Goal: Transaction & Acquisition: Purchase product/service

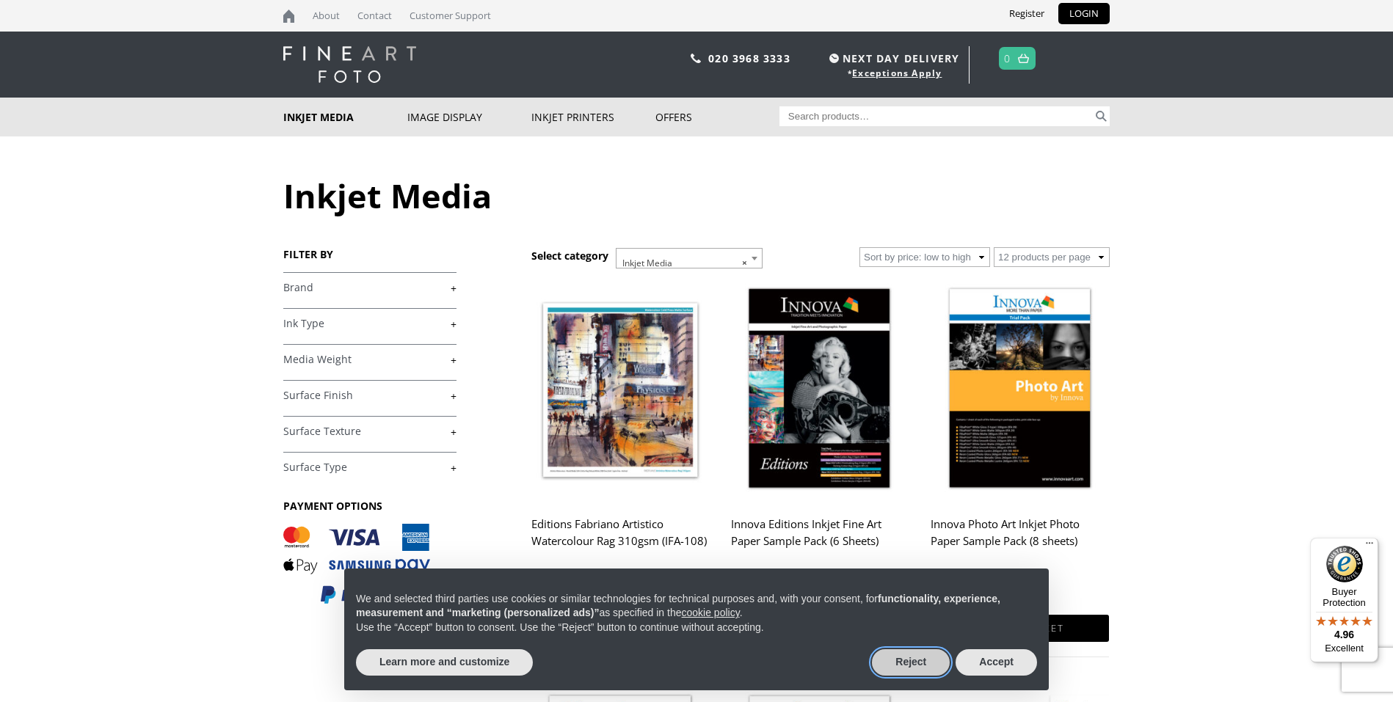
click at [917, 660] on button "Reject" at bounding box center [911, 662] width 78 height 26
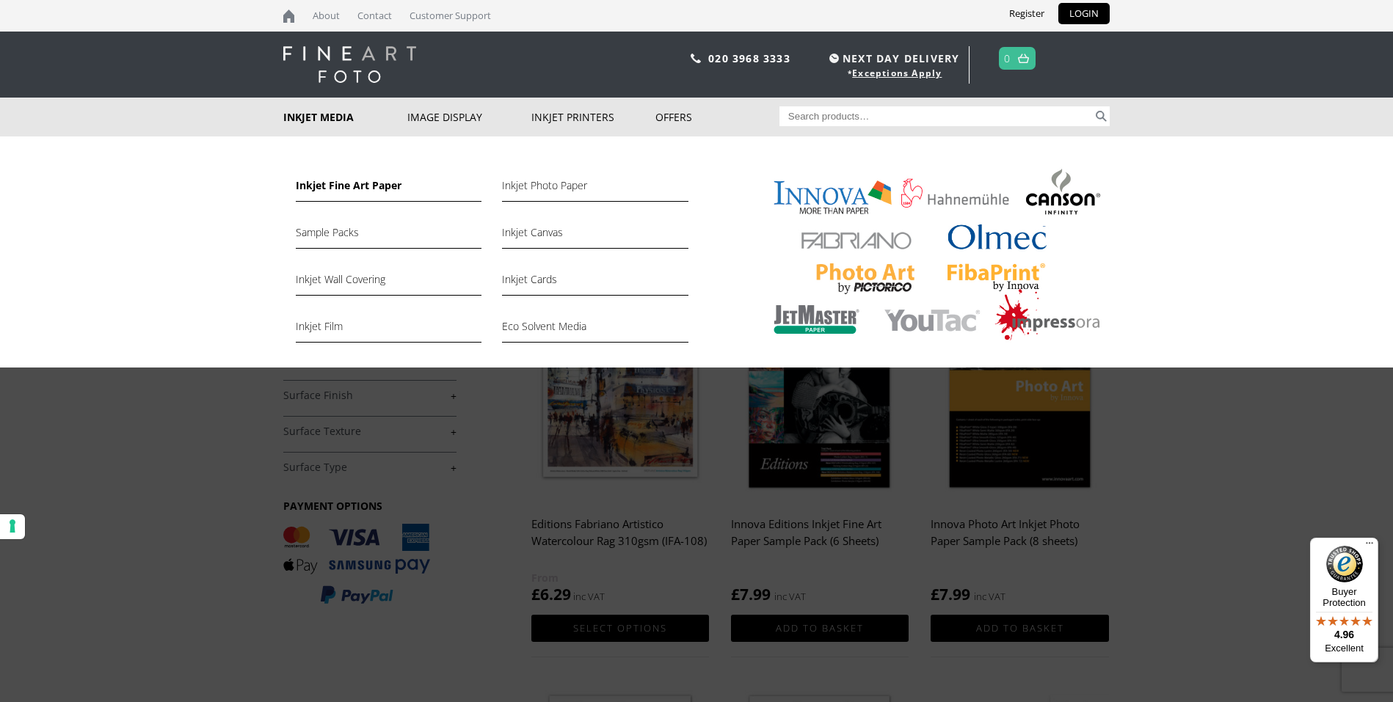
click at [357, 185] on link "Inkjet Fine Art Paper" at bounding box center [389, 189] width 186 height 25
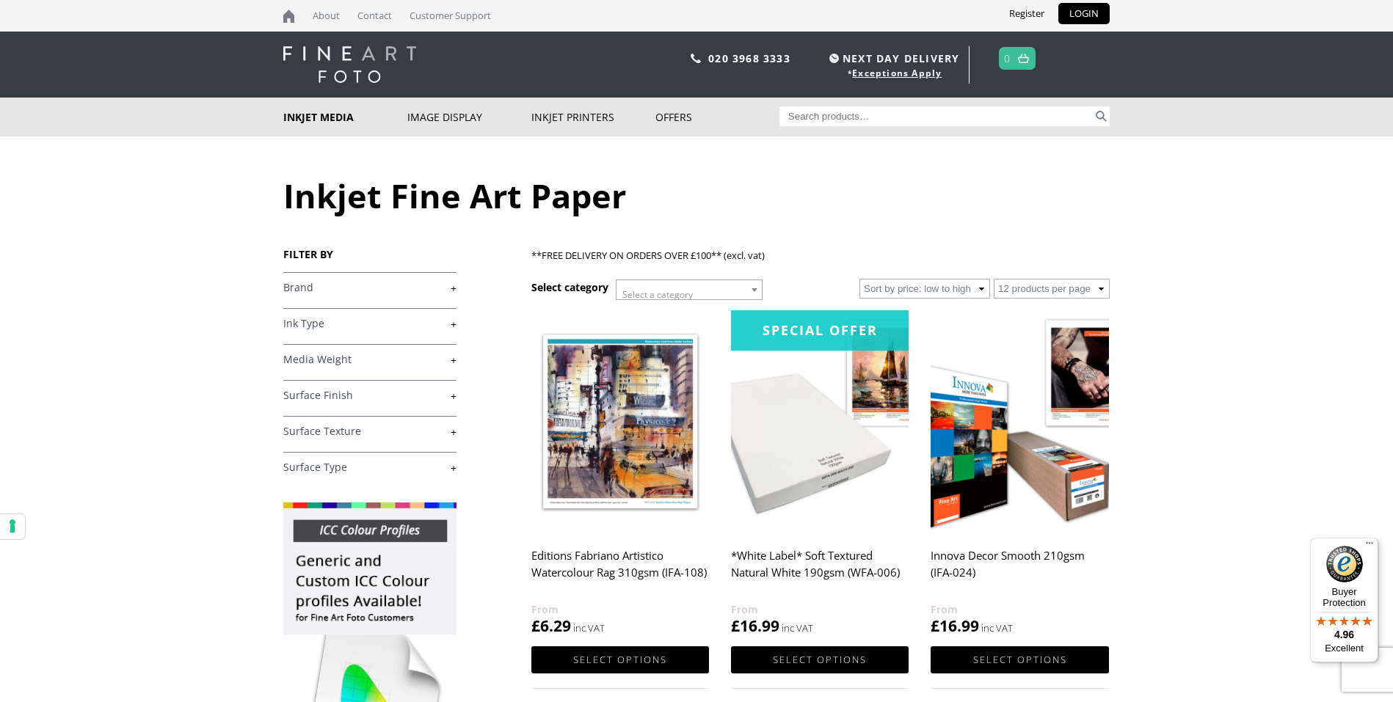
click at [862, 110] on input "Search for:" at bounding box center [936, 116] width 314 height 20
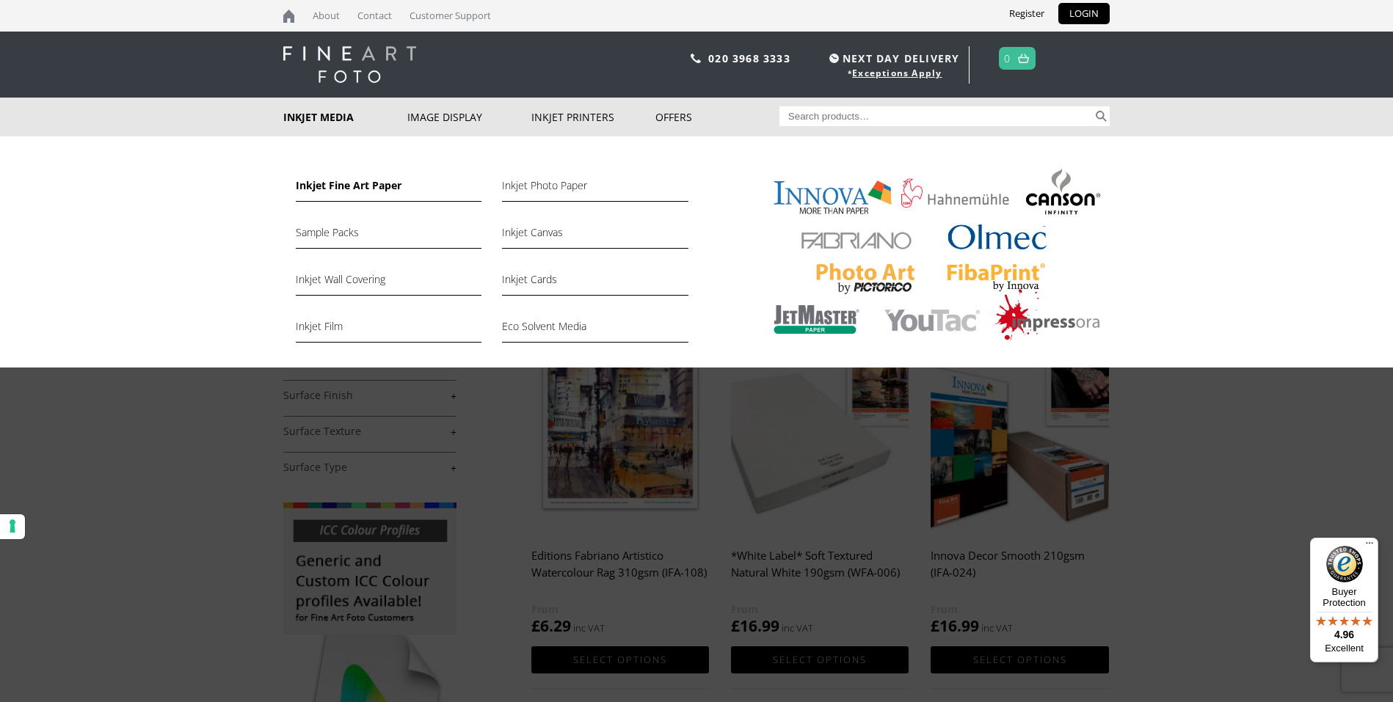
click at [368, 189] on link "Inkjet Fine Art Paper" at bounding box center [389, 189] width 186 height 25
click at [371, 186] on link "Inkjet Fine Art Paper" at bounding box center [389, 189] width 186 height 25
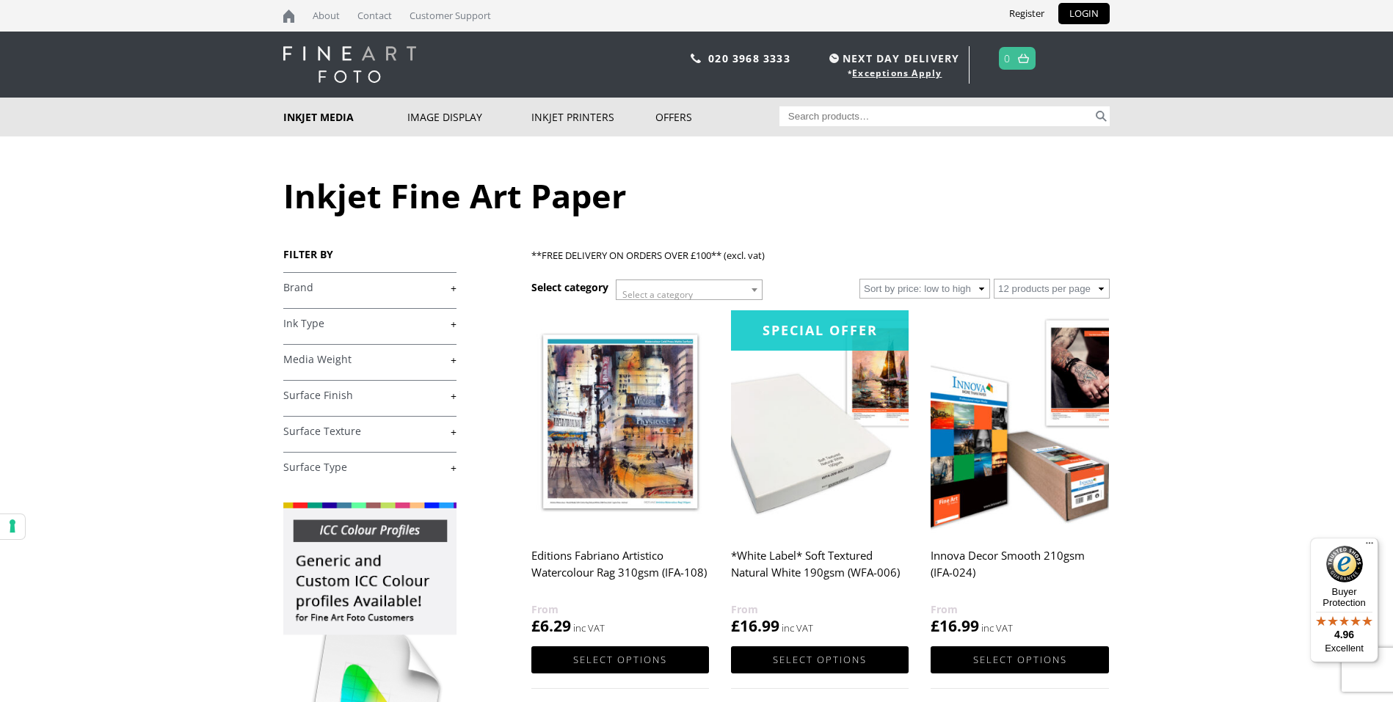
click at [451, 288] on link "+" at bounding box center [369, 288] width 173 height 14
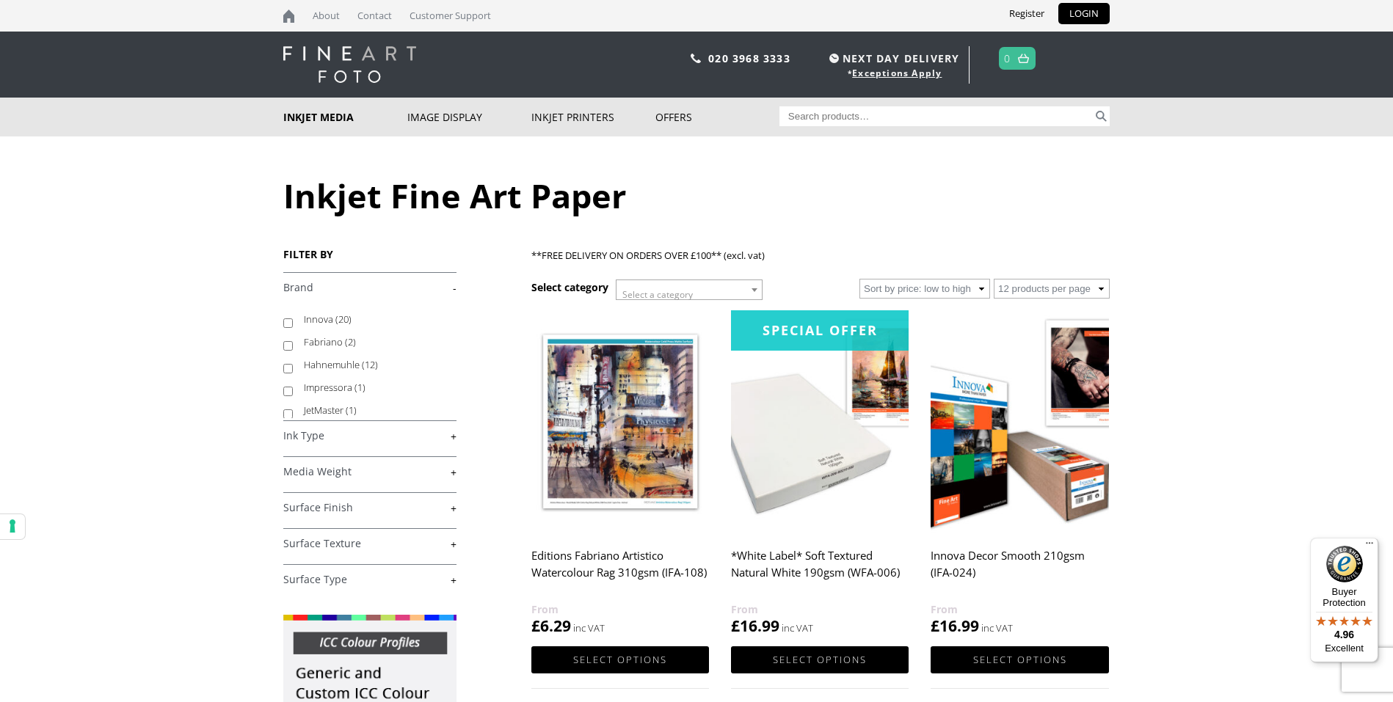
drag, startPoint x: 353, startPoint y: 358, endPoint x: 361, endPoint y: 356, distance: 8.4
click at [354, 357] on label "Hahnemuhle (12)" at bounding box center [373, 365] width 139 height 23
click at [293, 364] on input "Hahnemuhle (12)" at bounding box center [288, 369] width 10 height 10
checkbox input "true"
